Goal: Use online tool/utility

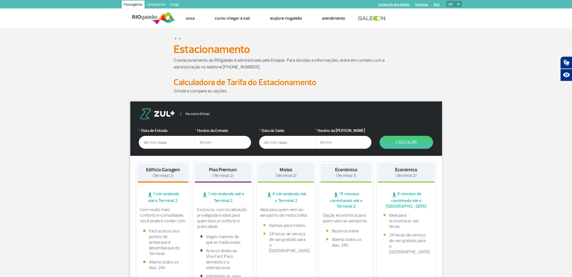
click at [168, 141] on input "text" at bounding box center [167, 142] width 56 height 13
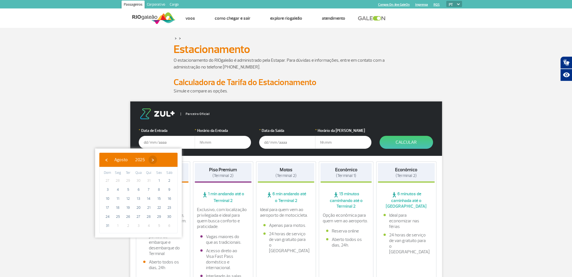
click at [157, 159] on span "›" at bounding box center [153, 159] width 8 height 8
click at [162, 159] on span "›" at bounding box center [158, 159] width 8 height 8
click at [159, 159] on span "›" at bounding box center [154, 159] width 8 height 8
click at [138, 191] on span "5" at bounding box center [138, 189] width 9 height 9
type input "[DATE]"
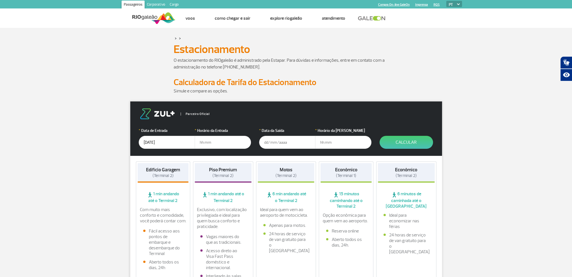
click at [223, 143] on input "text" at bounding box center [223, 142] width 56 height 13
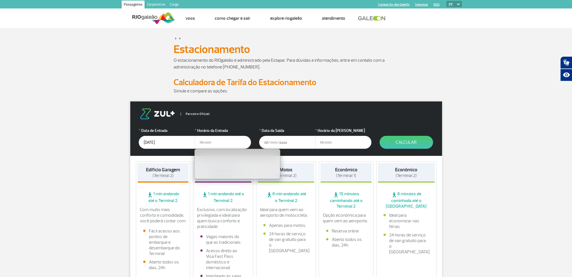
click at [232, 141] on input "text" at bounding box center [223, 142] width 56 height 13
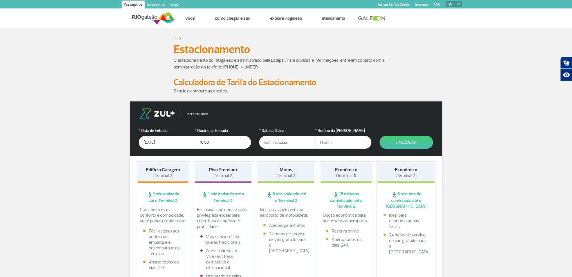
type input "10:00"
click at [278, 142] on input "text" at bounding box center [287, 142] width 56 height 13
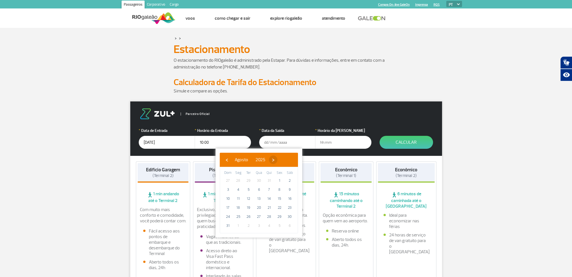
click at [277, 161] on span "›" at bounding box center [273, 159] width 8 height 8
click at [282, 161] on span "›" at bounding box center [278, 159] width 8 height 8
click at [279, 161] on span "›" at bounding box center [275, 159] width 8 height 8
click at [227, 162] on span "‹" at bounding box center [227, 159] width 8 height 8
click at [267, 199] on span "13" at bounding box center [269, 198] width 9 height 9
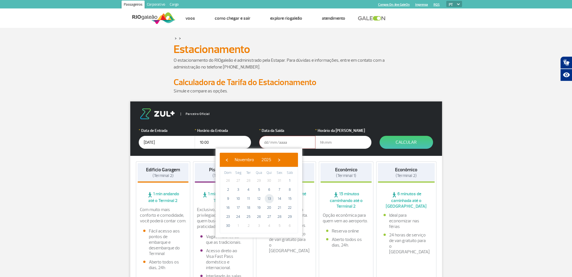
type input "[DATE]"
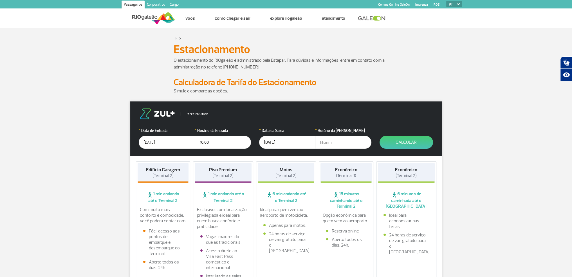
click at [335, 144] on input "text" at bounding box center [343, 142] width 56 height 13
type input "15:00"
click at [411, 145] on button "Calcular" at bounding box center [406, 142] width 53 height 13
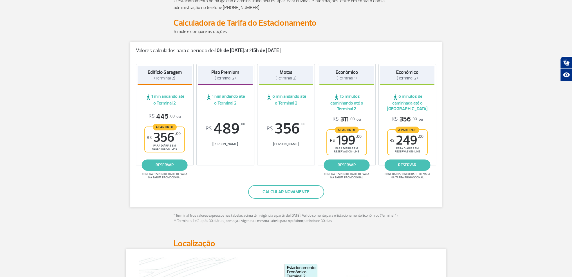
scroll to position [56, 0]
